Goal: Find contact information: Find contact information

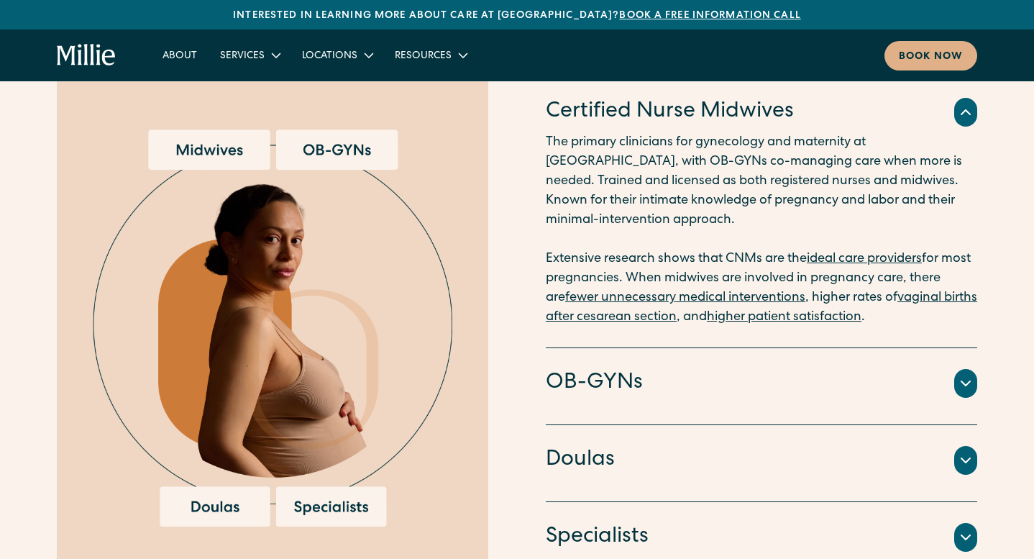
scroll to position [1592, 0]
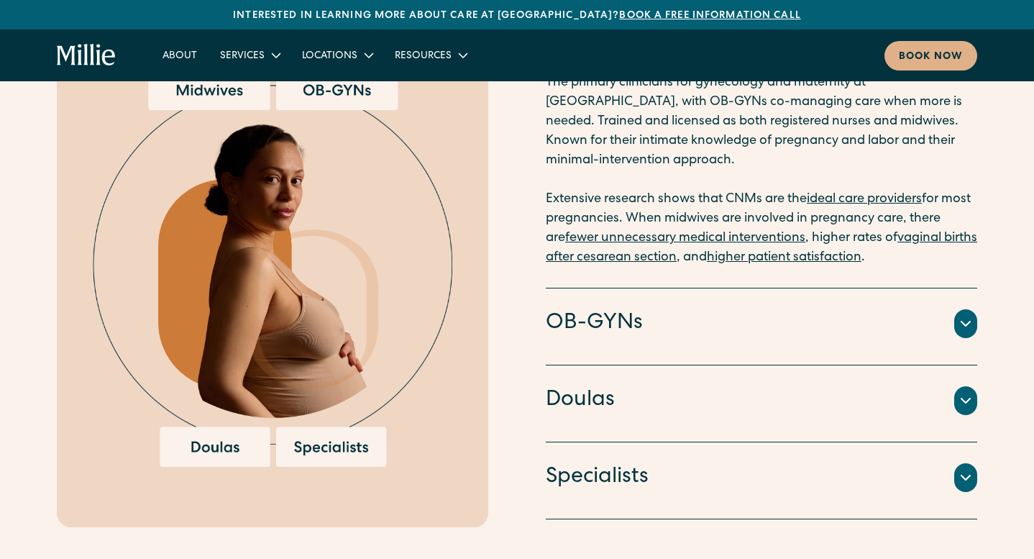
click at [975, 386] on div at bounding box center [965, 400] width 23 height 29
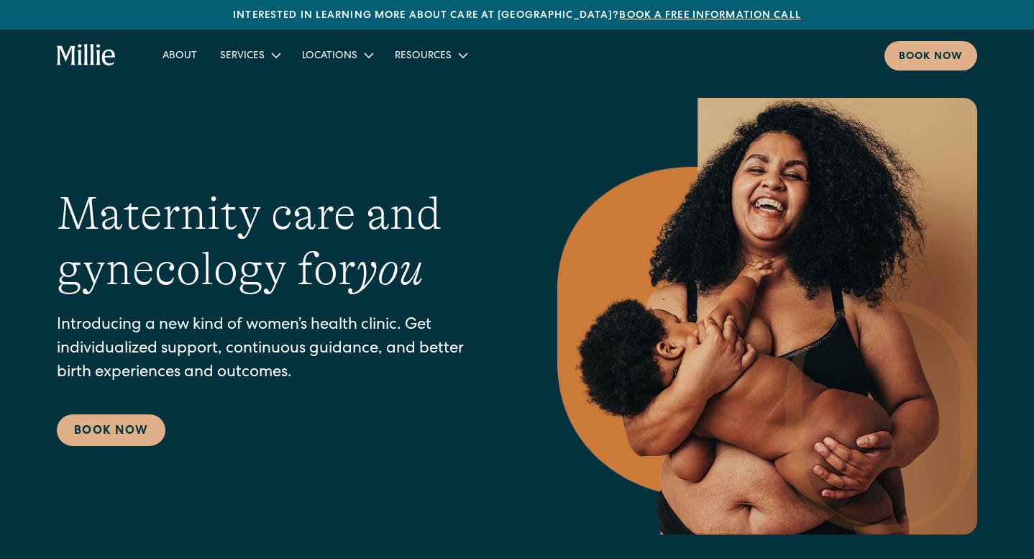
scroll to position [0, 0]
click at [252, 84] on link "Maternity" at bounding box center [291, 90] width 154 height 24
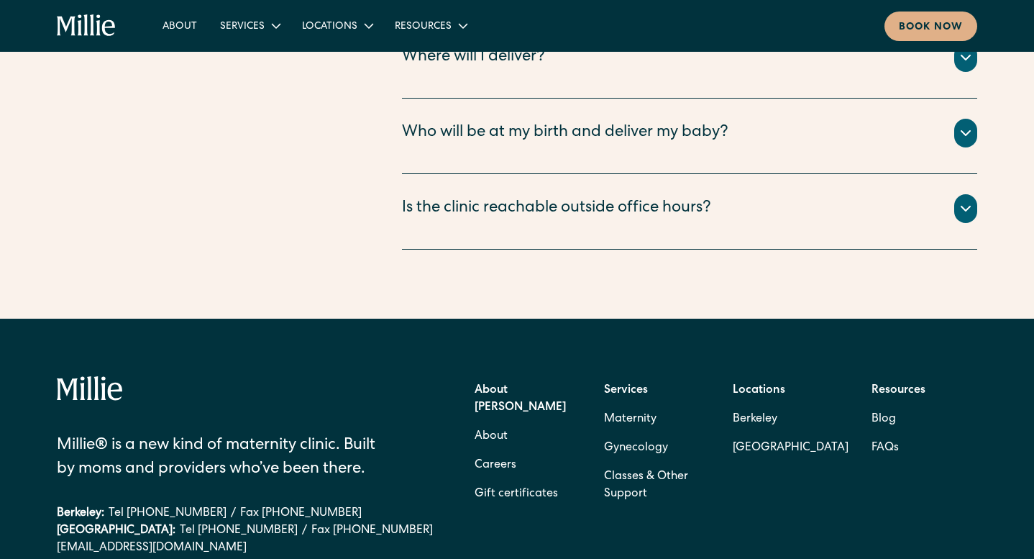
scroll to position [5467, 0]
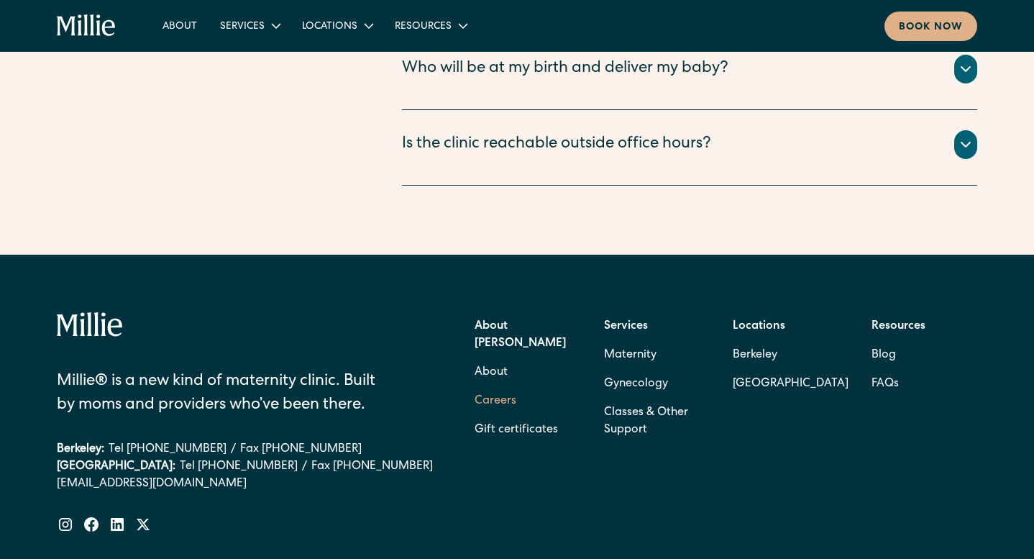
click at [500, 387] on link "Careers" at bounding box center [495, 401] width 42 height 29
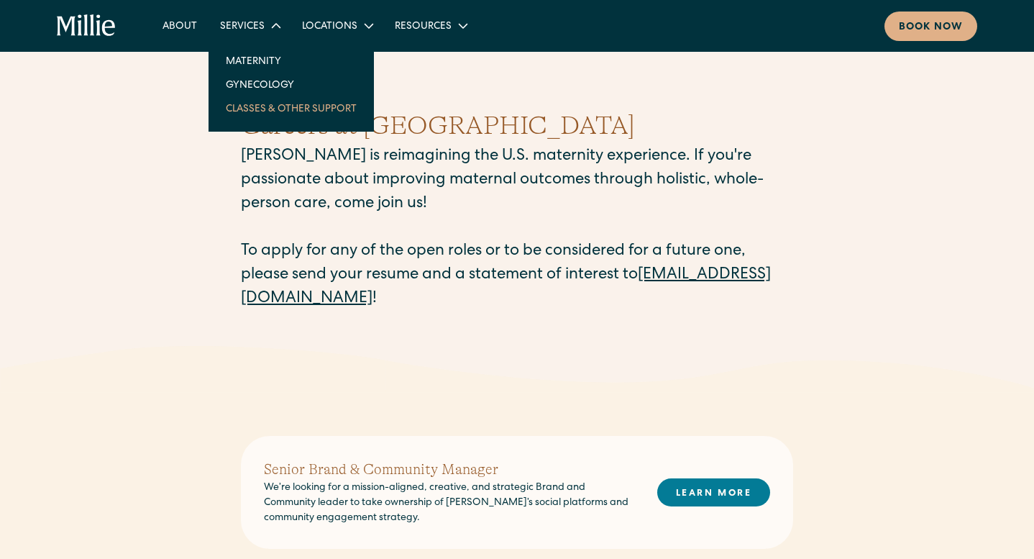
click at [260, 112] on link "Classes & Other Support" at bounding box center [291, 108] width 154 height 24
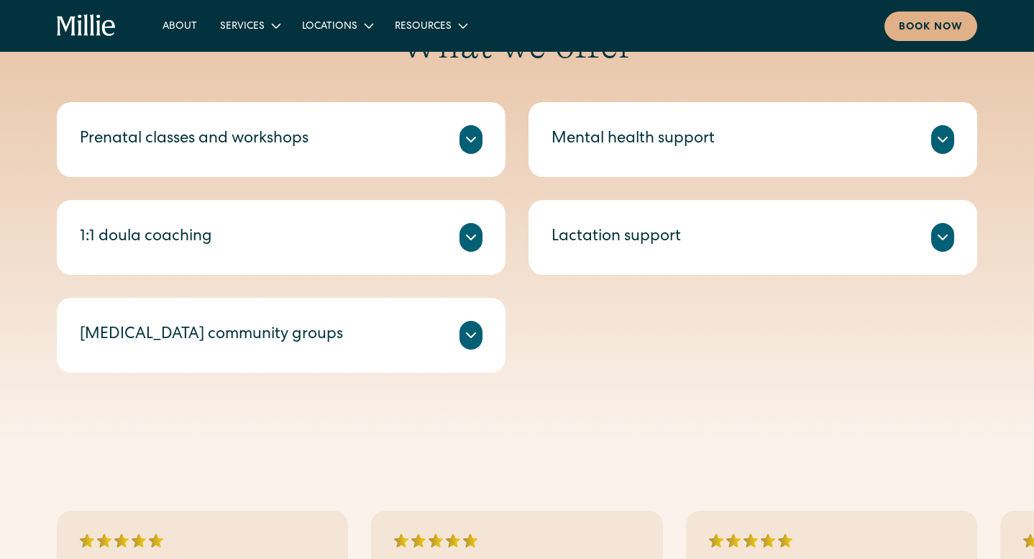
scroll to position [595, 0]
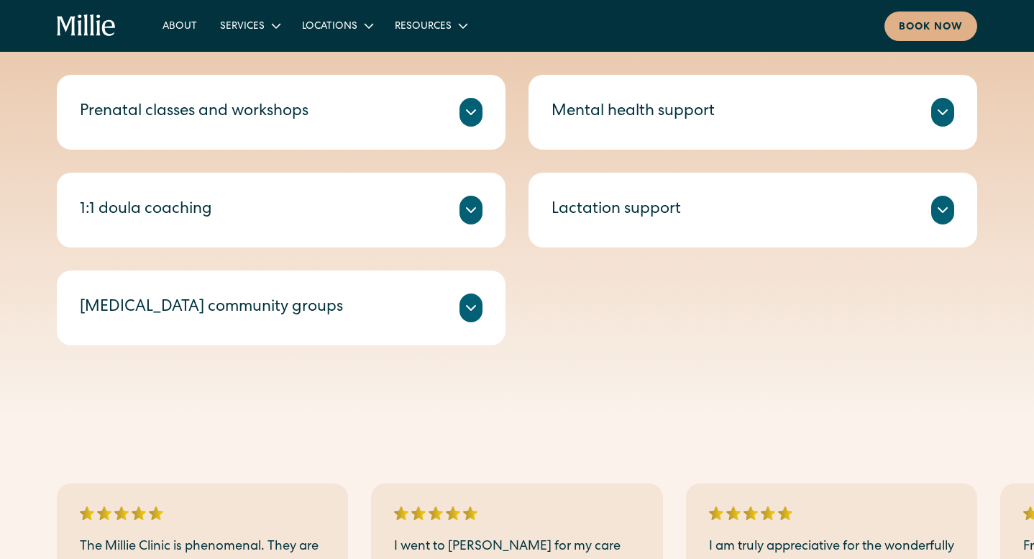
click at [472, 214] on icon at bounding box center [470, 209] width 17 height 17
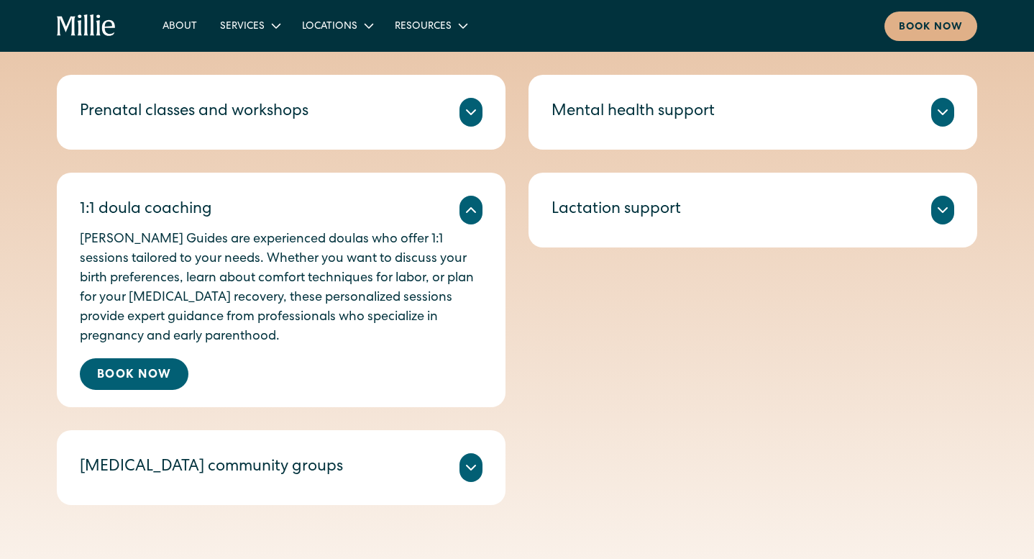
click at [473, 462] on icon at bounding box center [470, 467] width 17 height 17
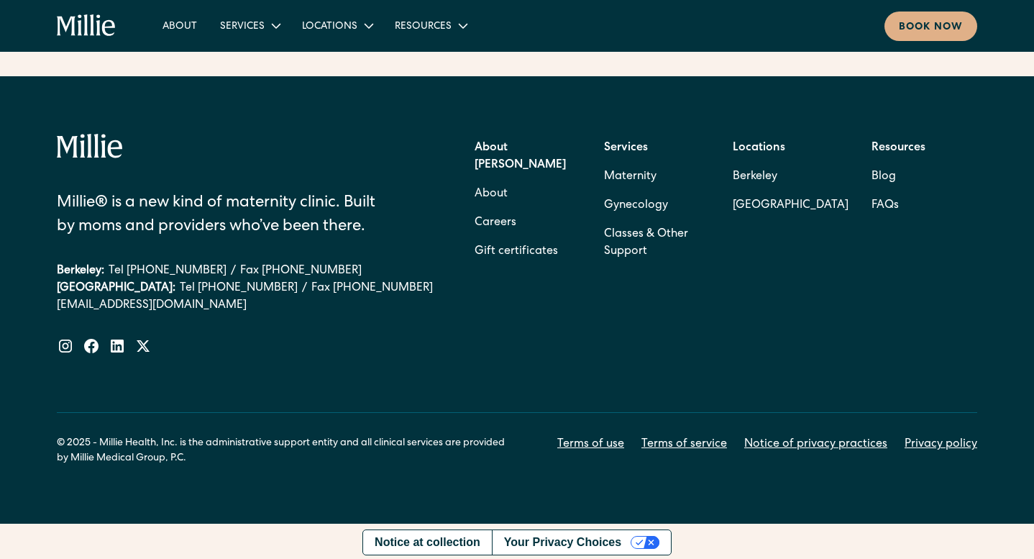
scroll to position [2665, 0]
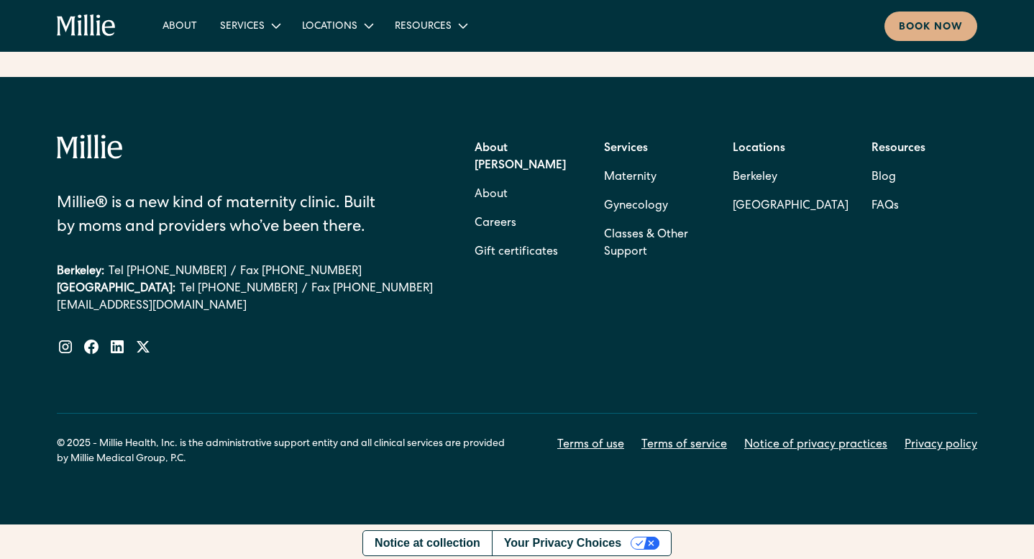
click at [210, 266] on div "Berkeley: Tel (510) 495-0310 / Fax (510) 244-0446" at bounding box center [245, 271] width 377 height 17
click at [211, 269] on div "Berkeley: Tel (510) 495-0310 / Fax (510) 244-0446" at bounding box center [245, 271] width 377 height 17
drag, startPoint x: 211, startPoint y: 265, endPoint x: 112, endPoint y: 267, distance: 98.5
click at [112, 267] on div "Berkeley: Tel (510) 495-0310 / Fax (510) 244-0446" at bounding box center [245, 271] width 377 height 17
copy link "Tel [PHONE_NUMBER]"
